Goal: Download file/media

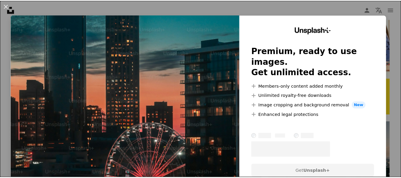
scroll to position [208, 0]
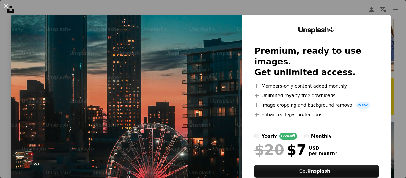
click at [335, 4] on div "An X shape Unsplash+ Premium, ready to use images. Get unlimited access. A plus…" at bounding box center [203, 89] width 406 height 178
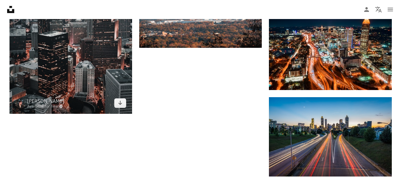
scroll to position [802, 0]
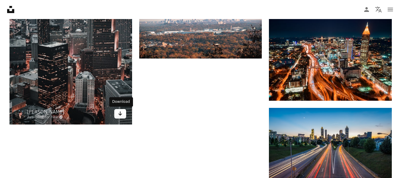
click at [125, 117] on link "Arrow pointing down" at bounding box center [120, 114] width 12 height 10
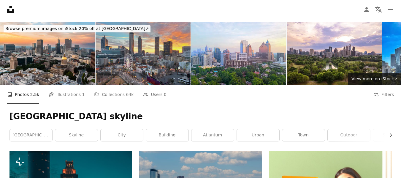
scroll to position [0, 0]
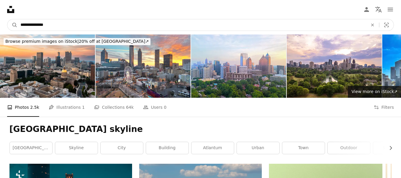
click at [86, 23] on input "**********" at bounding box center [192, 24] width 349 height 11
type input "*"
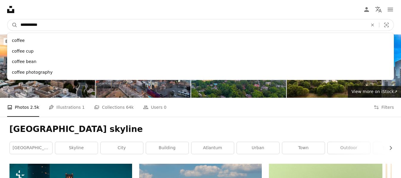
type input "**********"
click at [7, 19] on button "A magnifying glass" at bounding box center [12, 24] width 10 height 11
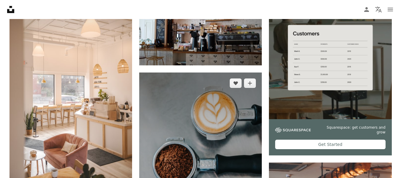
scroll to position [178, 0]
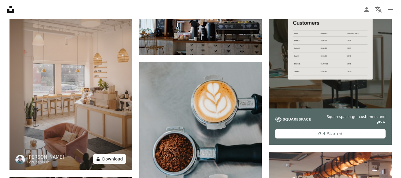
click at [112, 158] on button "A lock Download" at bounding box center [109, 159] width 33 height 10
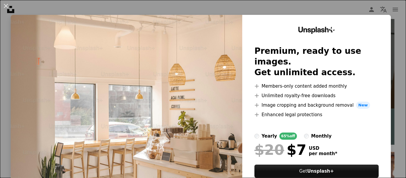
click at [349, 10] on div "An X shape Unsplash+ Premium, ready to use images. Get unlimited access. A plus…" at bounding box center [203, 89] width 406 height 178
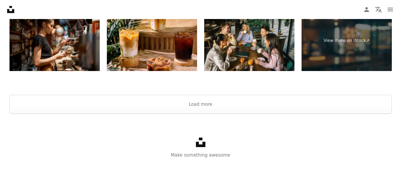
scroll to position [1268, 0]
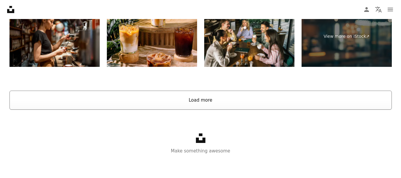
click at [214, 105] on button "Load more" at bounding box center [201, 100] width 383 height 19
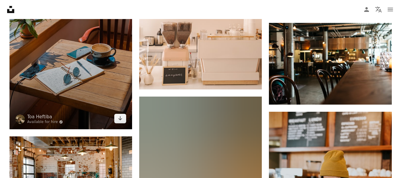
scroll to position [1060, 0]
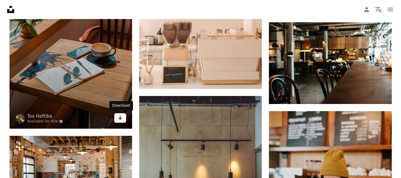
click at [120, 119] on icon "Download" at bounding box center [121, 118] width 4 height 4
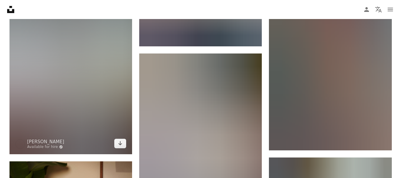
scroll to position [1476, 0]
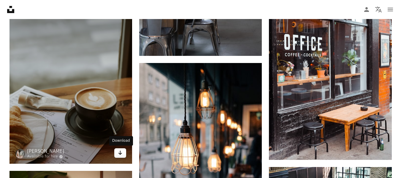
click at [116, 154] on link "Arrow pointing down" at bounding box center [120, 153] width 12 height 10
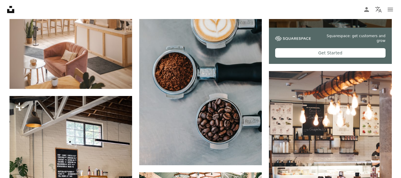
scroll to position [258, 0]
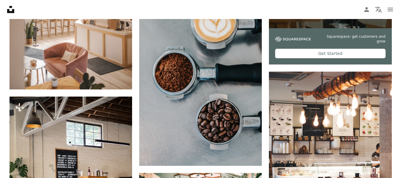
click at [8, 12] on icon at bounding box center [10, 9] width 7 height 7
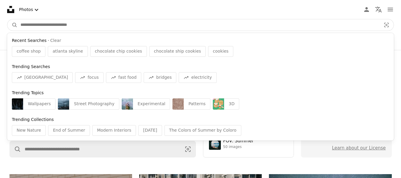
click at [171, 27] on input "Find visuals sitewide" at bounding box center [199, 24] width 362 height 11
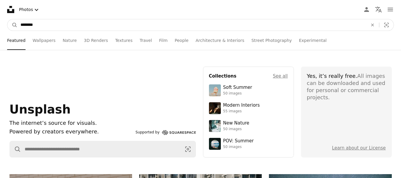
type input "********"
click at [7, 19] on button "A magnifying glass" at bounding box center [12, 24] width 10 height 11
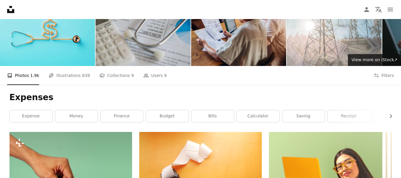
scroll to position [30, 0]
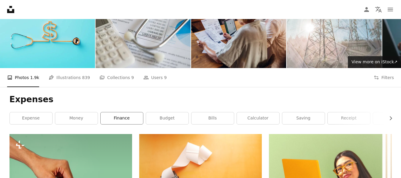
click at [117, 119] on link "finance" at bounding box center [122, 118] width 42 height 12
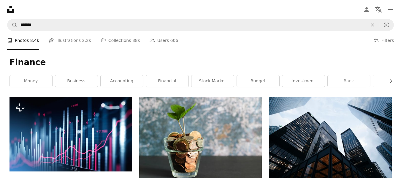
scroll to position [30, 0]
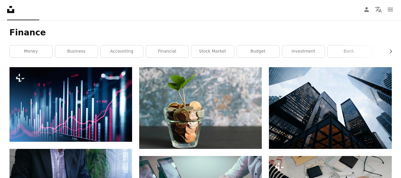
click at [122, 51] on link "accounting" at bounding box center [122, 51] width 42 height 12
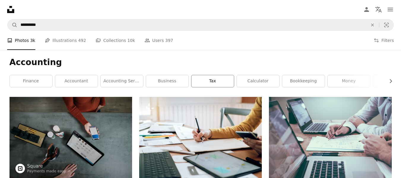
click at [222, 82] on link "tax" at bounding box center [213, 81] width 42 height 12
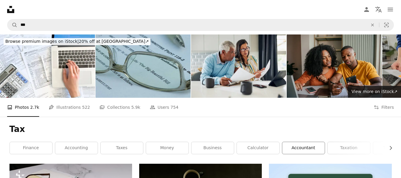
click at [291, 143] on link "accountant" at bounding box center [303, 148] width 42 height 12
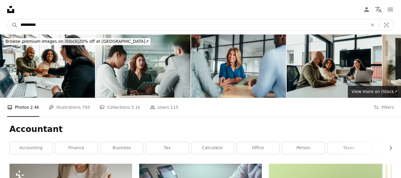
drag, startPoint x: 57, startPoint y: 26, endPoint x: 0, endPoint y: 26, distance: 57.3
click at [0, 26] on nav "**********" at bounding box center [200, 24] width 401 height 19
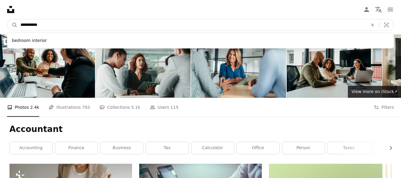
type input "**********"
click at [7, 19] on button "A magnifying glass" at bounding box center [12, 24] width 10 height 11
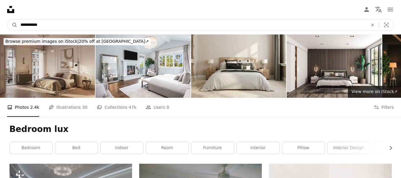
drag, startPoint x: 90, startPoint y: 23, endPoint x: 23, endPoint y: 20, distance: 67.2
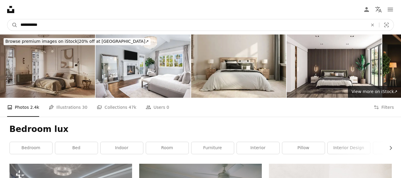
type input "*"
type input "**********"
click at [7, 19] on button "A magnifying glass" at bounding box center [12, 24] width 10 height 11
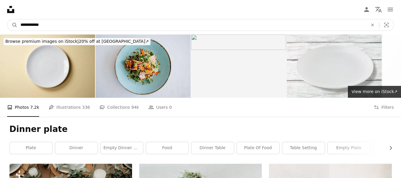
drag, startPoint x: 56, startPoint y: 23, endPoint x: 0, endPoint y: 20, distance: 55.6
click at [0, 20] on nav "**********" at bounding box center [200, 24] width 401 height 19
type input "**********"
click at [7, 19] on button "A magnifying glass" at bounding box center [12, 24] width 10 height 11
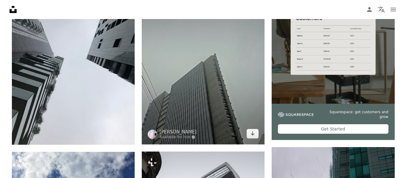
scroll to position [149, 0]
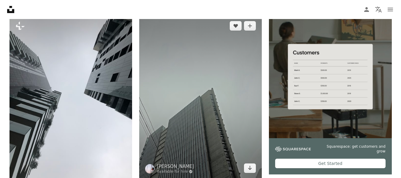
click at [214, 76] on img at bounding box center [200, 97] width 123 height 164
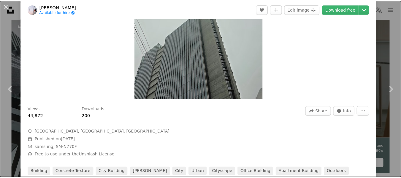
scroll to position [59, 0]
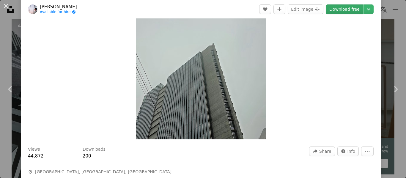
click at [339, 10] on link "Download free" at bounding box center [344, 9] width 37 height 10
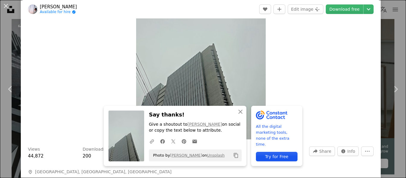
click at [10, 15] on div "An X shape Chevron left Chevron right An X shape Close Say thanks! Give a shout…" at bounding box center [203, 89] width 406 height 178
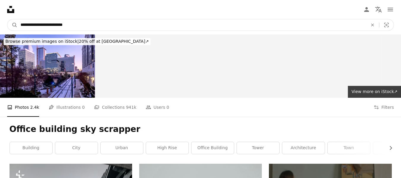
drag, startPoint x: 115, startPoint y: 26, endPoint x: 2, endPoint y: 23, distance: 112.6
click at [1, 27] on nav "**********" at bounding box center [200, 24] width 401 height 19
type input "**********"
click at [7, 19] on button "A magnifying glass" at bounding box center [12, 24] width 10 height 11
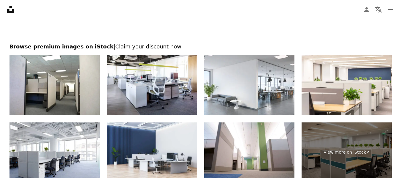
scroll to position [1129, 0]
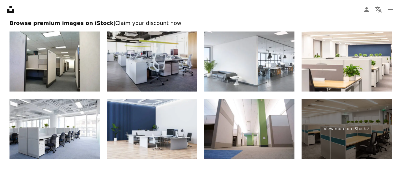
click at [141, 64] on img at bounding box center [152, 61] width 90 height 60
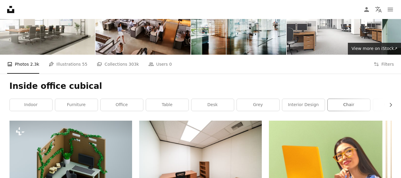
scroll to position [32, 0]
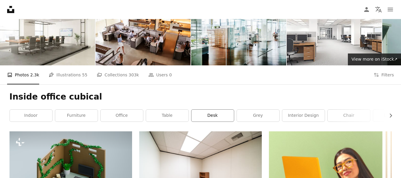
click at [213, 118] on link "desk" at bounding box center [213, 116] width 42 height 12
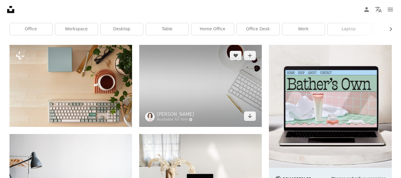
scroll to position [149, 0]
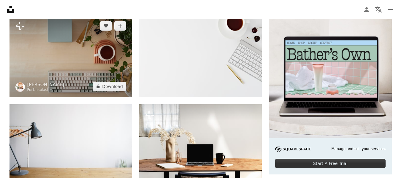
click at [104, 46] on img at bounding box center [71, 56] width 123 height 82
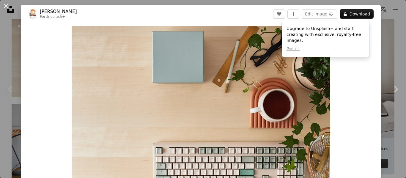
click at [385, 34] on div "An X shape Chevron left Chevron right [PERSON_NAME] For Unsplash+ A heart A plu…" at bounding box center [203, 89] width 406 height 178
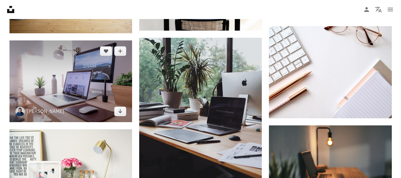
scroll to position [297, 0]
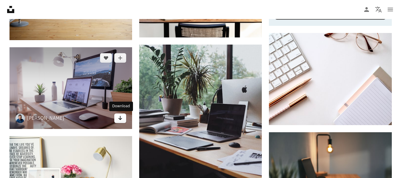
click at [124, 117] on link "Arrow pointing down" at bounding box center [120, 118] width 12 height 10
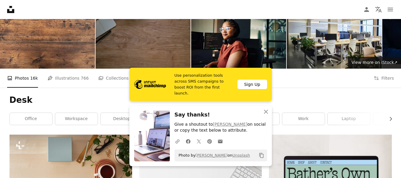
scroll to position [0, 0]
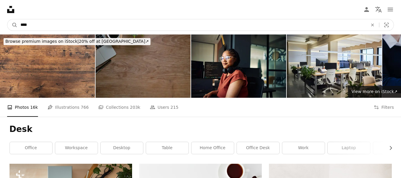
click at [117, 27] on input "****" at bounding box center [192, 24] width 349 height 11
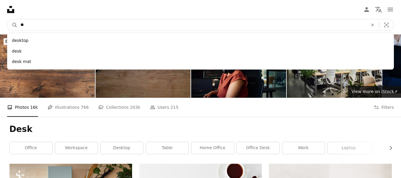
type input "*"
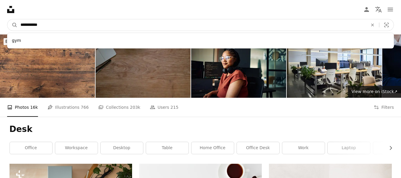
type input "**********"
click at [7, 19] on button "A magnifying glass" at bounding box center [12, 24] width 10 height 11
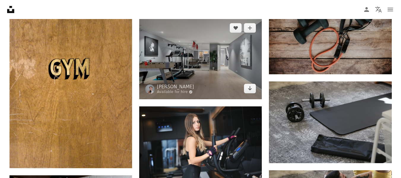
scroll to position [327, 0]
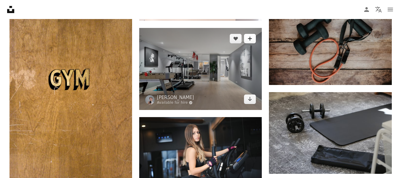
click at [252, 38] on icon "A plus sign" at bounding box center [250, 38] width 5 height 5
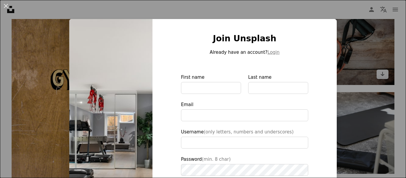
click at [344, 45] on div "An X shape Join Unsplash Already have an account? Login First name Last name Em…" at bounding box center [203, 89] width 406 height 178
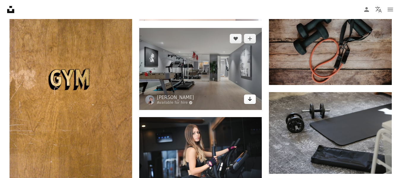
click at [251, 100] on icon "Download" at bounding box center [250, 99] width 4 height 4
